Goal: Task Accomplishment & Management: Use online tool/utility

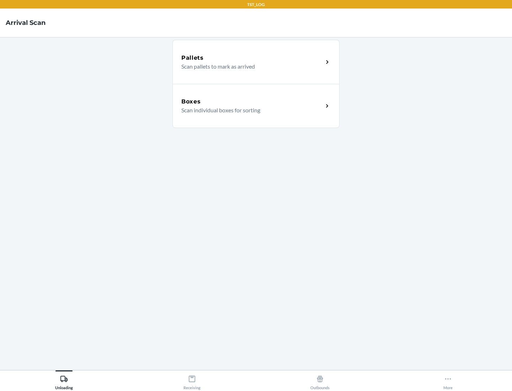
click at [252, 102] on div "Boxes" at bounding box center [252, 101] width 142 height 9
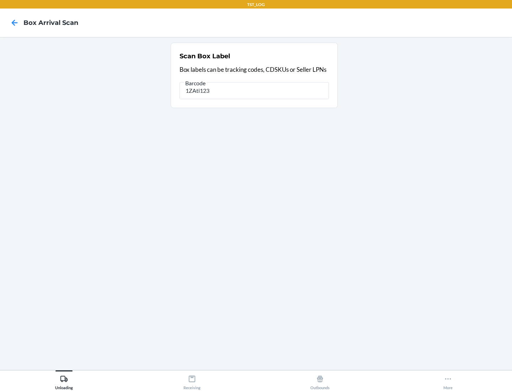
type input "1ZAti123"
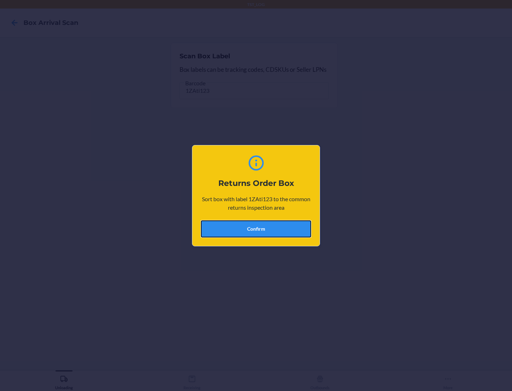
click at [256, 228] on button "Confirm" at bounding box center [256, 228] width 110 height 17
